Goal: Information Seeking & Learning: Find specific fact

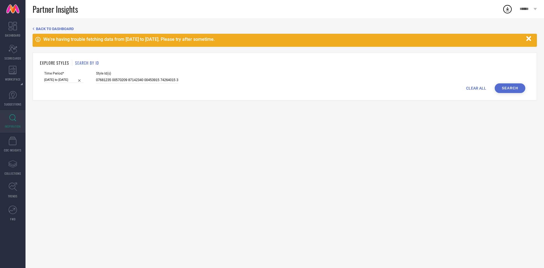
click at [127, 74] on span "Style Id(s)" at bounding box center [137, 73] width 82 height 4
drag, startPoint x: 127, startPoint y: 74, endPoint x: 129, endPoint y: 82, distance: 8.3
click at [129, 82] on div "Style Id(s)" at bounding box center [137, 77] width 82 height 12
click at [129, 82] on input at bounding box center [137, 80] width 82 height 7
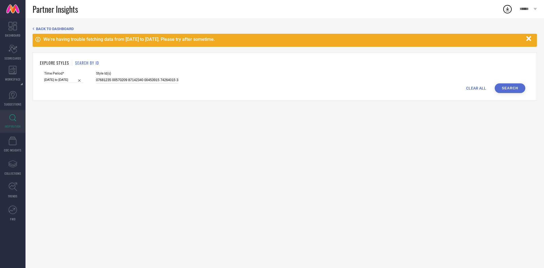
click at [129, 82] on input at bounding box center [137, 80] width 82 height 7
paste input "7487311 11002228 11182514 11182520 16056814 21204968 19018122 19018122 21204996…"
type input "7487311 11002228 11182514 11182520 16056814 21204968 19018122 19018122 21204996…"
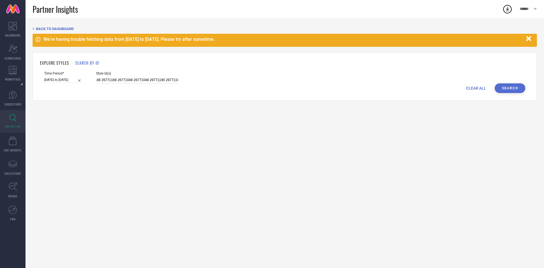
select select "5"
select select "2025"
select select "6"
select select "2025"
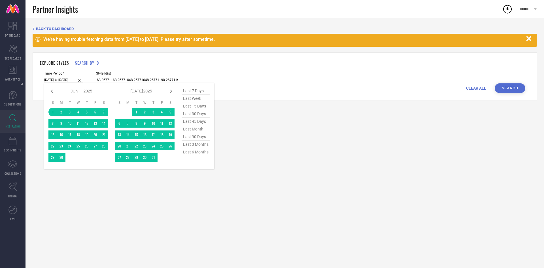
click at [58, 82] on input "[DATE] to [DATE]" at bounding box center [63, 80] width 39 height 6
type input "7487311 11002228 11182514 11182520 16056814 21204968 19018122 19018122 21204996…"
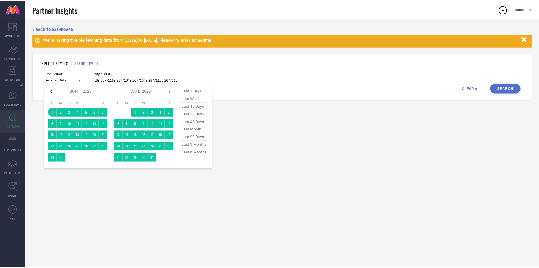
scroll to position [0, 0]
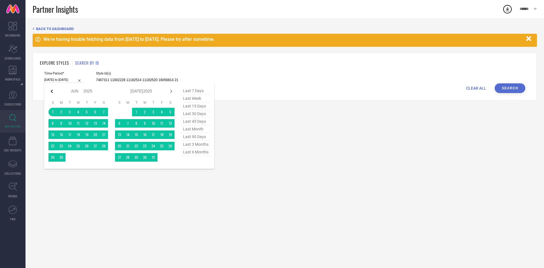
click at [52, 89] on icon at bounding box center [51, 91] width 7 height 7
select select "4"
select select "2025"
select select "5"
select select "2025"
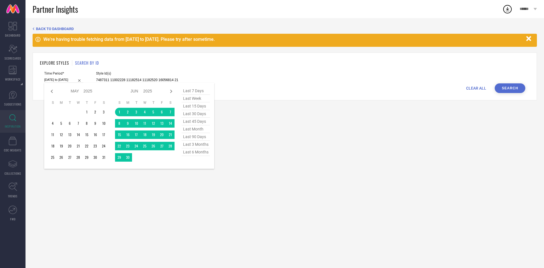
click at [52, 89] on icon at bounding box center [51, 91] width 7 height 7
select select "2"
select select "2025"
select select "3"
select select "2025"
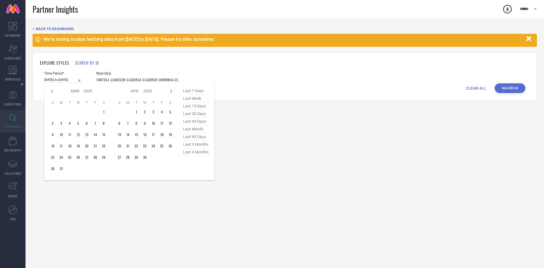
click at [52, 89] on icon at bounding box center [51, 91] width 7 height 7
select select "1"
select select "2025"
select select "2"
select select "2025"
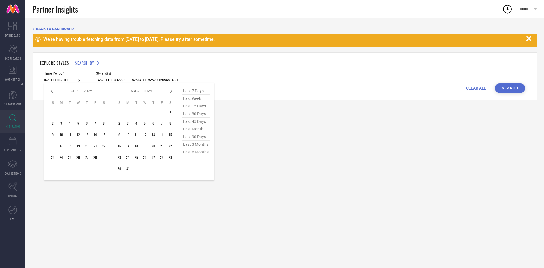
click at [52, 89] on icon at bounding box center [51, 91] width 7 height 7
select select "11"
select select "2024"
select select "2025"
click at [52, 89] on icon at bounding box center [51, 91] width 7 height 7
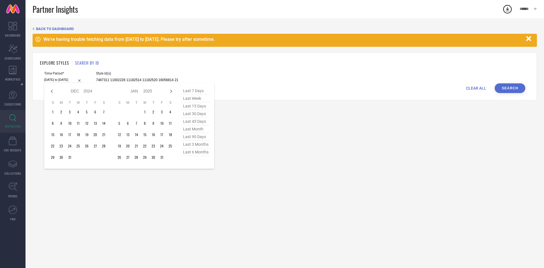
select select "10"
select select "2024"
select select "11"
select select "2024"
click at [171, 90] on icon at bounding box center [171, 91] width 7 height 7
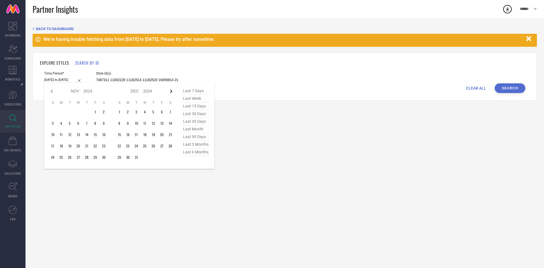
select select "11"
select select "2024"
select select "2025"
type input "After [DATE]"
click at [144, 110] on td "1" at bounding box center [144, 112] width 8 height 8
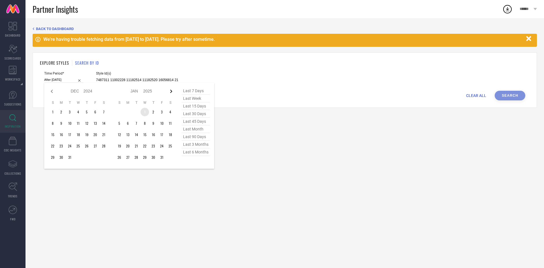
click at [170, 91] on icon at bounding box center [171, 91] width 7 height 7
select select "2025"
select select "1"
select select "2025"
click at [170, 91] on icon at bounding box center [171, 91] width 7 height 7
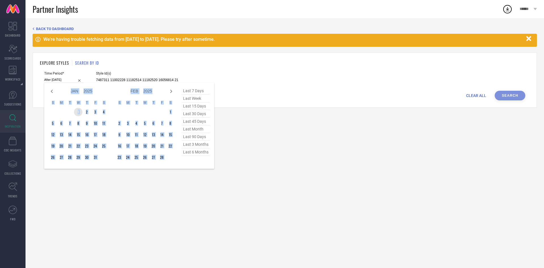
select select "1"
select select "2025"
select select "2"
select select "2025"
click at [170, 91] on icon at bounding box center [171, 91] width 7 height 7
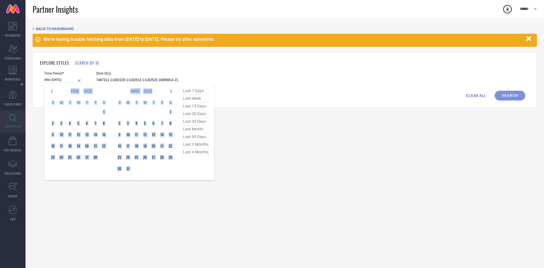
select select "2"
select select "2025"
select select "3"
select select "2025"
click at [170, 91] on icon at bounding box center [171, 91] width 7 height 7
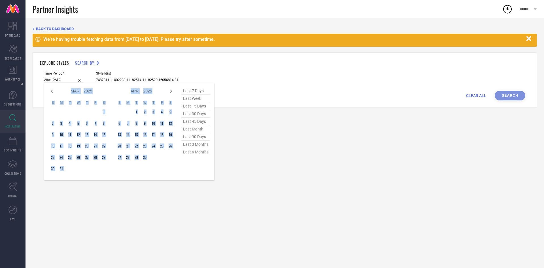
select select "3"
select select "2025"
select select "4"
select select "2025"
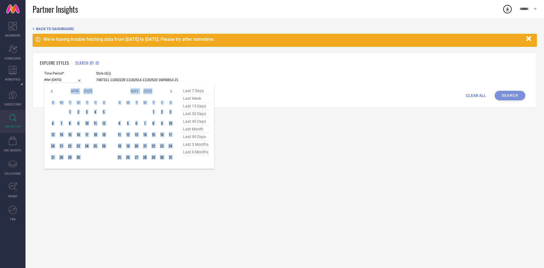
click at [170, 91] on icon at bounding box center [171, 91] width 7 height 7
select select "4"
select select "2025"
select select "5"
select select "2025"
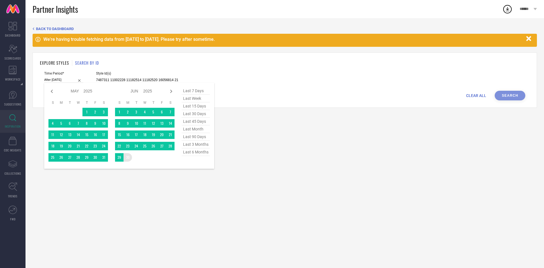
type input "[DATE] to [DATE]"
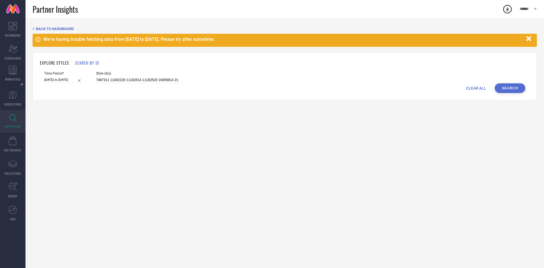
click at [501, 91] on button "Search" at bounding box center [509, 88] width 31 height 10
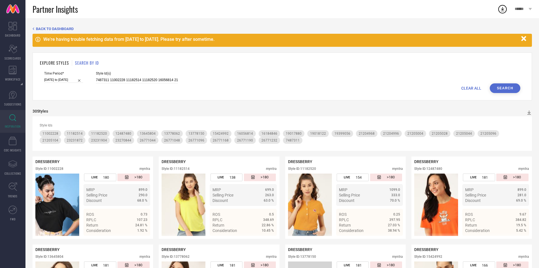
click at [238, 110] on div "30 Styles" at bounding box center [283, 112] width 500 height 7
select select "2025"
select select "1"
select select "2025"
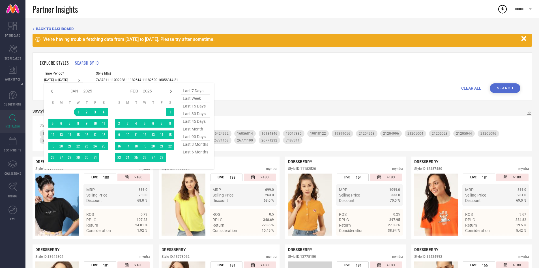
click at [72, 82] on input "[DATE] to [DATE]" at bounding box center [63, 80] width 39 height 6
type input "After [DATE]"
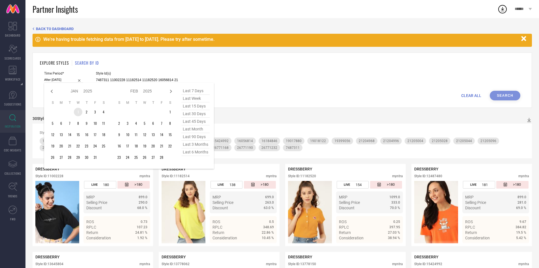
click at [76, 113] on td "1" at bounding box center [78, 112] width 8 height 8
click at [170, 92] on icon at bounding box center [171, 91] width 7 height 7
select select "1"
select select "2025"
select select "2"
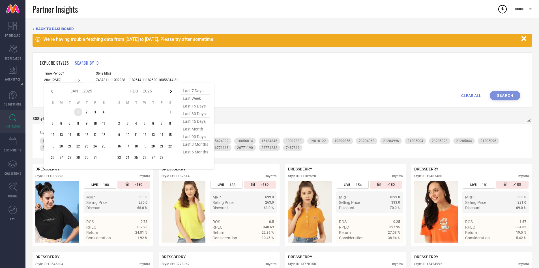
select select "2025"
click at [170, 92] on icon at bounding box center [171, 91] width 7 height 7
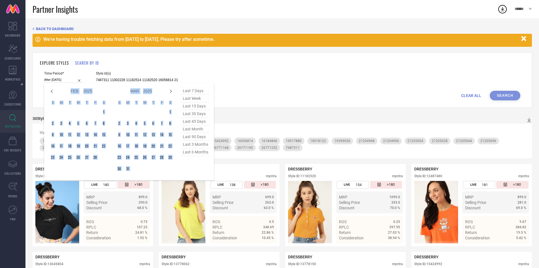
select select "2"
select select "2025"
select select "3"
select select "2025"
click at [170, 92] on icon at bounding box center [171, 91] width 7 height 7
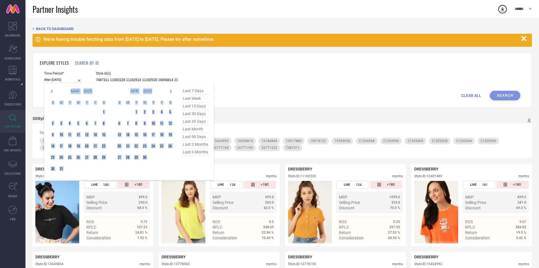
select select "3"
select select "2025"
select select "4"
select select "2025"
click at [170, 92] on icon at bounding box center [171, 91] width 7 height 7
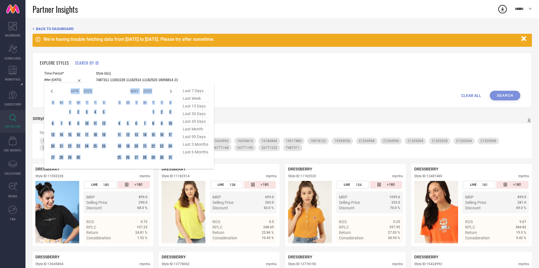
select select "4"
select select "2025"
select select "5"
select select "2025"
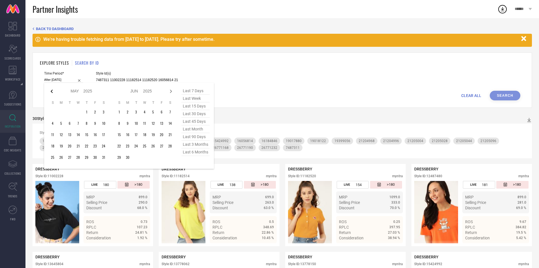
click at [52, 93] on icon at bounding box center [51, 91] width 7 height 7
select select "3"
select select "2025"
select select "4"
select select "2025"
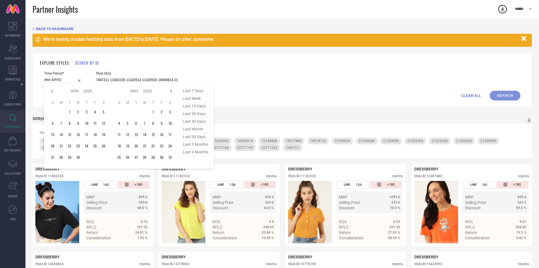
click at [52, 93] on icon at bounding box center [51, 91] width 7 height 7
select select "2"
select select "2025"
select select "3"
select select "2025"
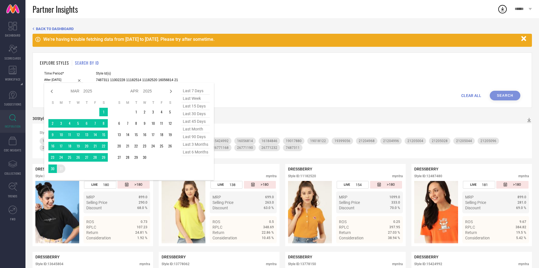
type input "[DATE] to [DATE]"
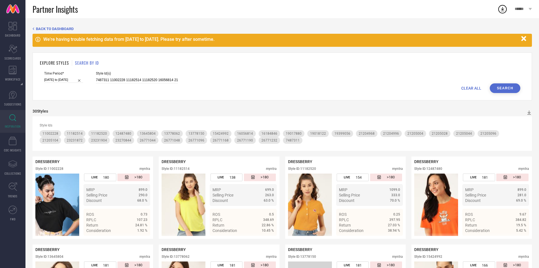
click at [496, 91] on button "Search" at bounding box center [505, 88] width 31 height 10
click at [151, 82] on input "7487311 11002228 11182514 11182520 16056814 21204968 19018122 19018122 21204996…" at bounding box center [137, 80] width 82 height 7
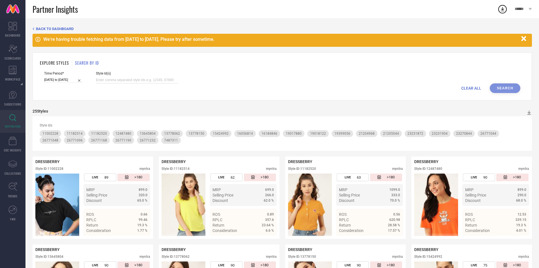
paste input "19018122 19018122 16184846 16184846 13778062 12487480 19017880 13645804 2327084…"
type input "19018122 19018122 16184846 16184846 13778062 12487480 19017880 13645804 2327084…"
click at [500, 92] on button "Search" at bounding box center [505, 88] width 31 height 10
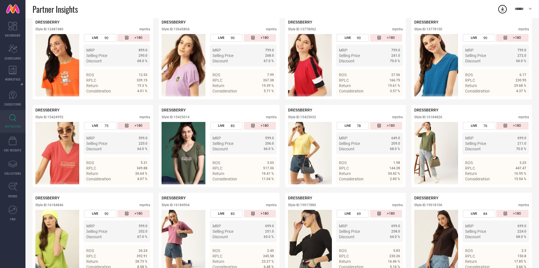
scroll to position [146, 0]
click at [185, 28] on div "Style ID: 13645804" at bounding box center [176, 29] width 28 height 4
copy div "13645804"
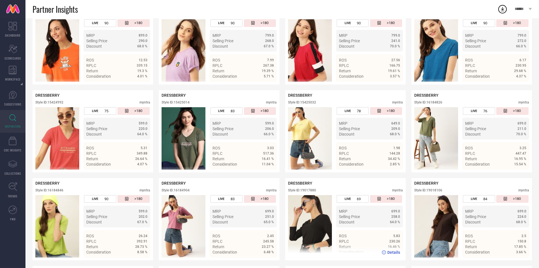
scroll to position [160, 0]
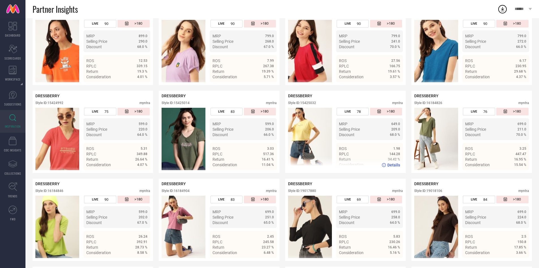
click at [311, 102] on div "Style ID: 15425032" at bounding box center [302, 103] width 28 height 4
copy div "15425032"
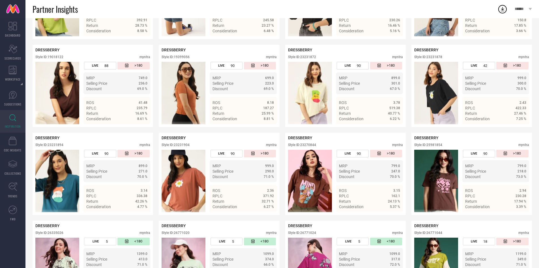
scroll to position [497, 0]
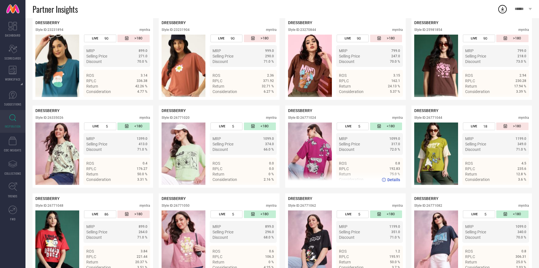
click at [307, 119] on div "Style ID: 26771024" at bounding box center [302, 118] width 28 height 4
copy div "26771024"
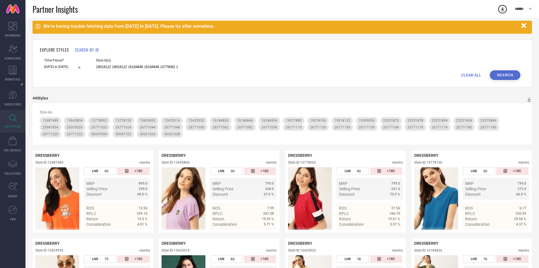
scroll to position [0, 0]
